Goal: Transaction & Acquisition: Purchase product/service

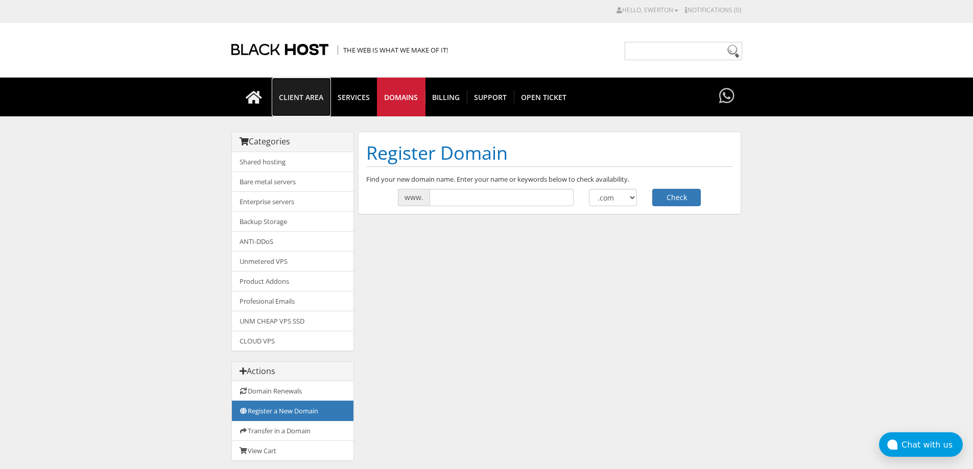
click at [301, 104] on link "CLIENT AREA" at bounding box center [301, 97] width 59 height 39
type input "itauemprestimosbrasil"
click at [665, 196] on button "Check" at bounding box center [676, 197] width 49 height 17
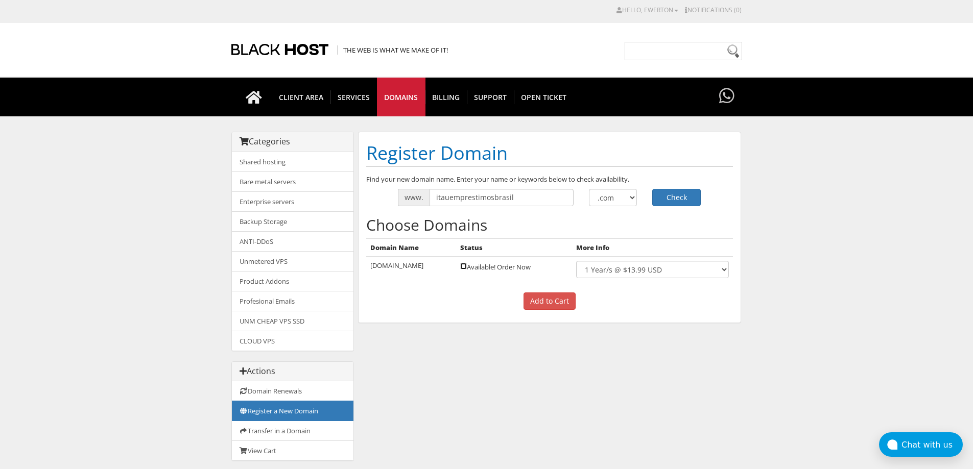
click at [467, 268] on input "checkbox" at bounding box center [463, 266] width 7 height 7
checkbox input "true"
click at [540, 302] on input "Add to Cart" at bounding box center [549, 301] width 52 height 17
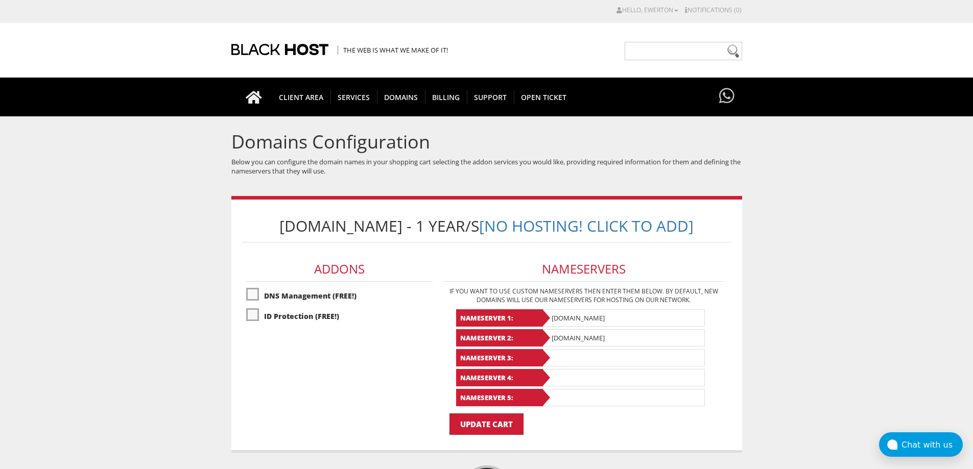
scroll to position [125, 0]
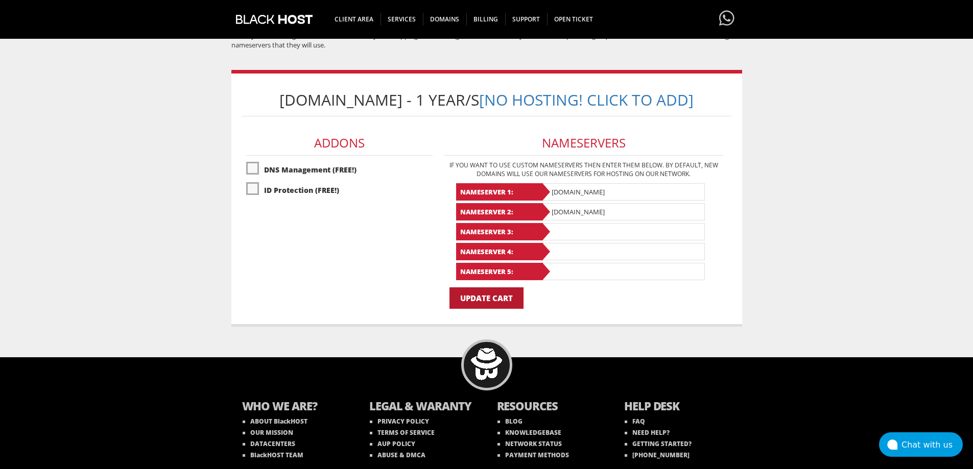
click at [479, 309] on input "Update Cart" at bounding box center [486, 297] width 74 height 21
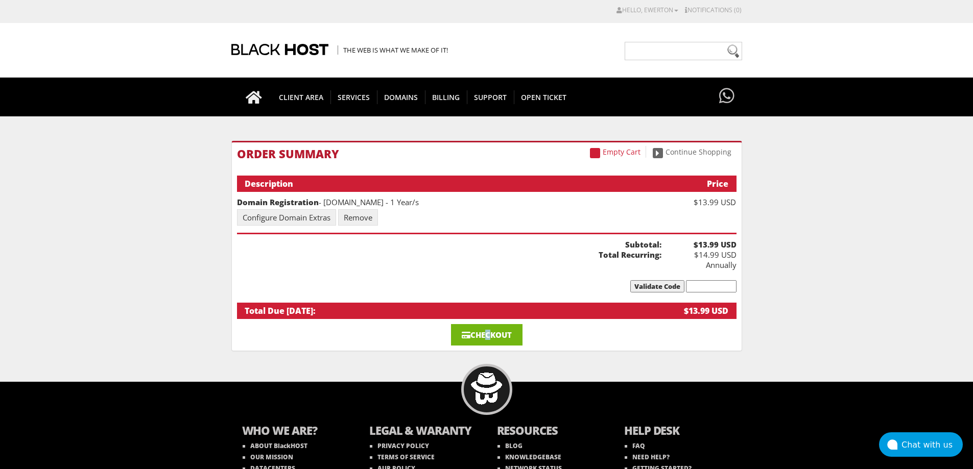
click at [484, 336] on link "Checkout" at bounding box center [486, 334] width 71 height 21
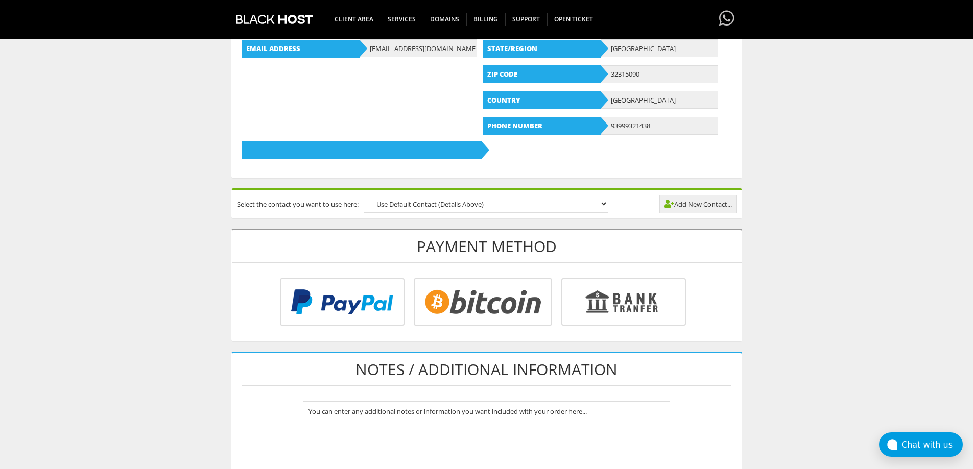
scroll to position [408, 0]
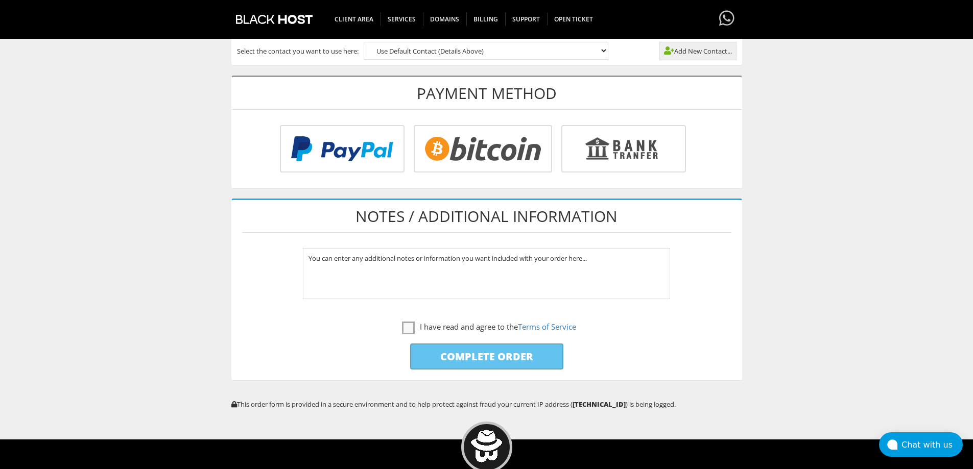
type input "[EMAIL_ADDRESS][DOMAIN_NAME]"
click at [623, 147] on input "radio" at bounding box center [622, 150] width 125 height 47
radio input "true"
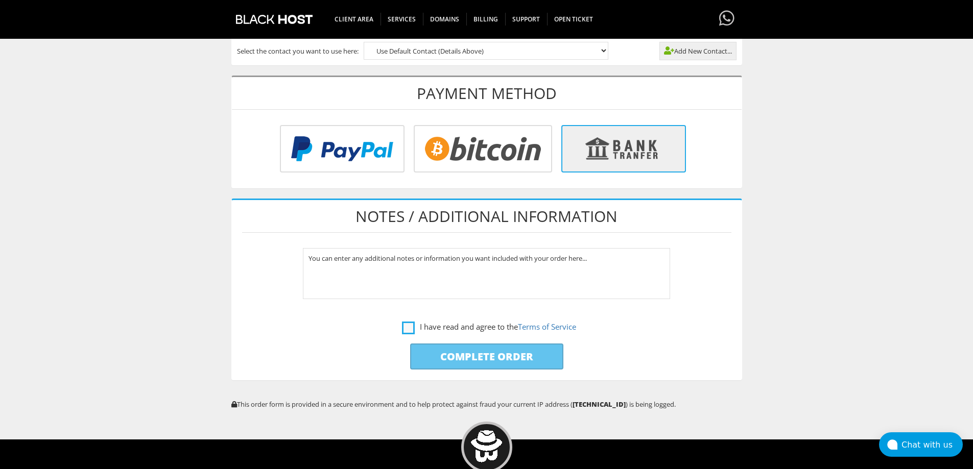
click at [405, 322] on label "I have read and agree to the Terms of Service" at bounding box center [489, 327] width 174 height 13
checkbox input "true"
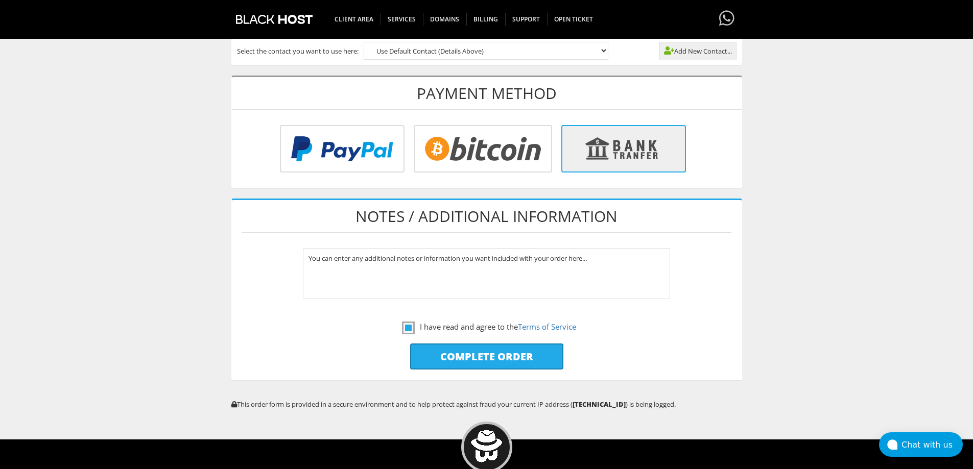
click at [482, 352] on input "Complete Order" at bounding box center [486, 357] width 153 height 26
type input "Please Wait..."
drag, startPoint x: 475, startPoint y: 321, endPoint x: 485, endPoint y: 309, distance: 14.9
click at [475, 321] on label "I have read and agree to the Terms of Service" at bounding box center [489, 327] width 174 height 13
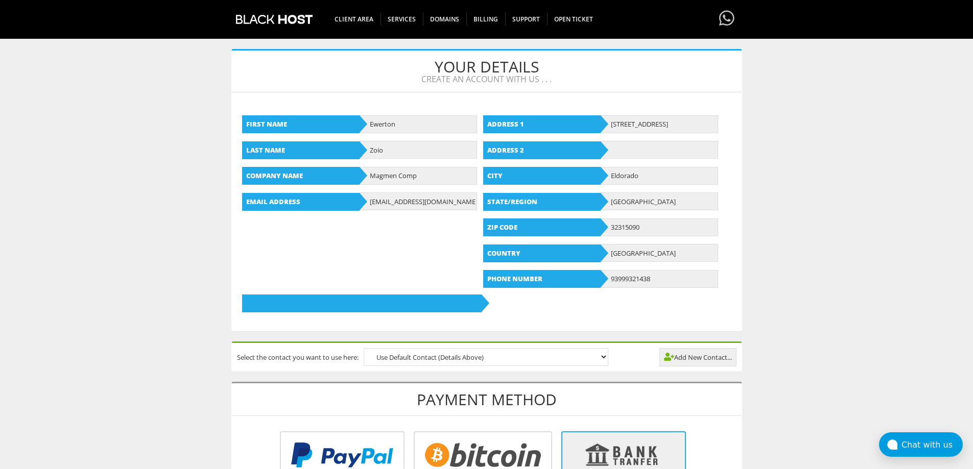
scroll to position [460, 0]
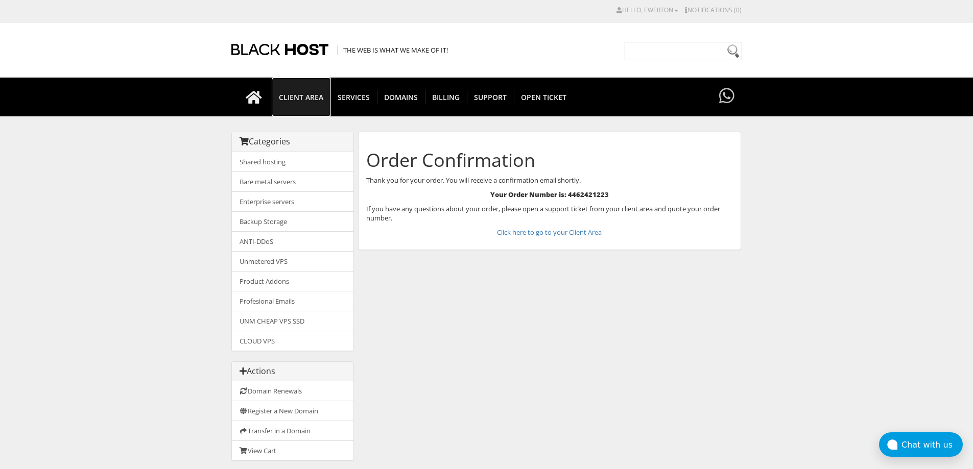
click at [320, 95] on span "CLIENT AREA" at bounding box center [301, 97] width 59 height 14
